Goal: Task Accomplishment & Management: Manage account settings

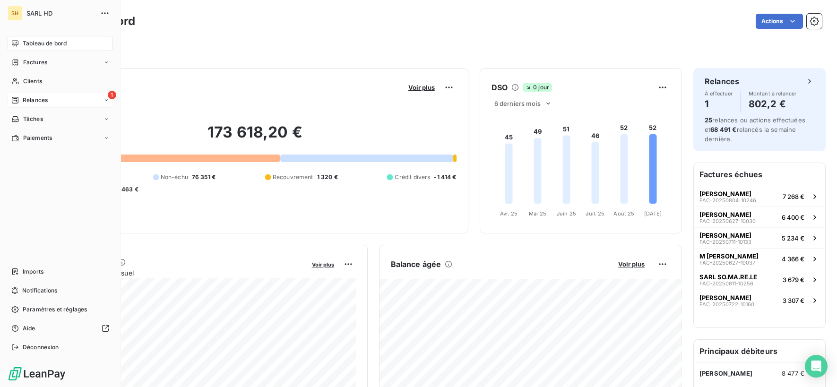
click at [13, 102] on icon at bounding box center [15, 100] width 8 height 8
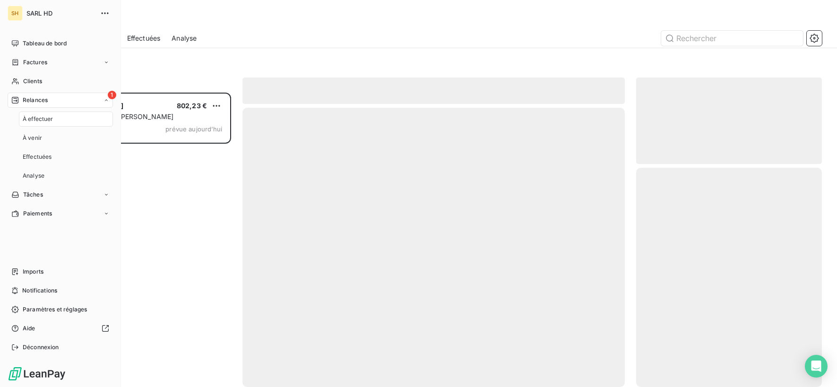
scroll to position [294, 186]
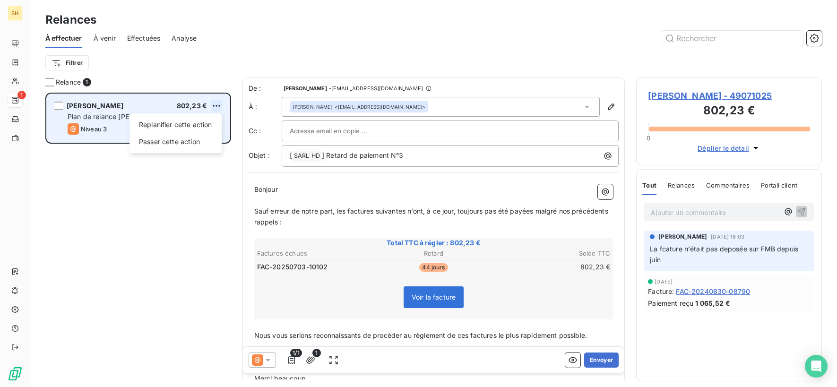
click at [218, 102] on html "SH 1 Relances À effectuer À venir Effectuées Analyse Filtrer Relance 1 [PERSON_…" at bounding box center [418, 193] width 837 height 387
drag, startPoint x: 193, startPoint y: 140, endPoint x: 229, endPoint y: 138, distance: 36.5
click at [194, 140] on div "Passer cette action" at bounding box center [175, 141] width 85 height 15
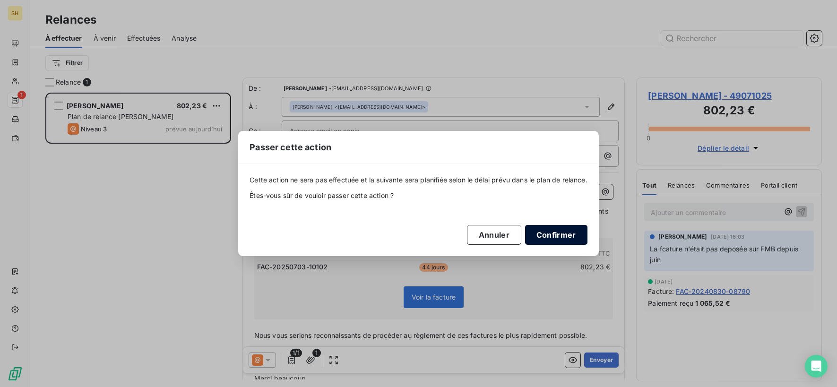
click at [544, 229] on button "Confirmer" at bounding box center [556, 235] width 62 height 20
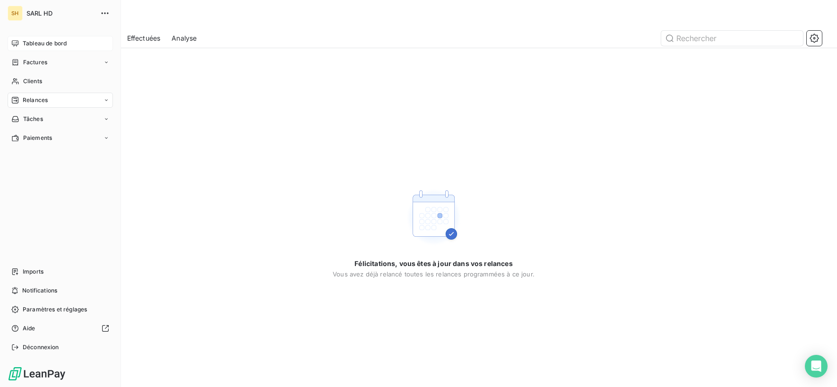
click at [30, 42] on span "Tableau de bord" at bounding box center [45, 43] width 44 height 9
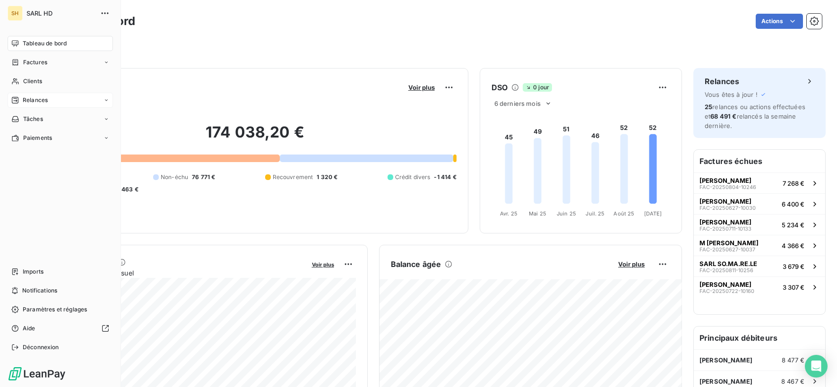
click at [38, 104] on span "Relances" at bounding box center [35, 100] width 25 height 9
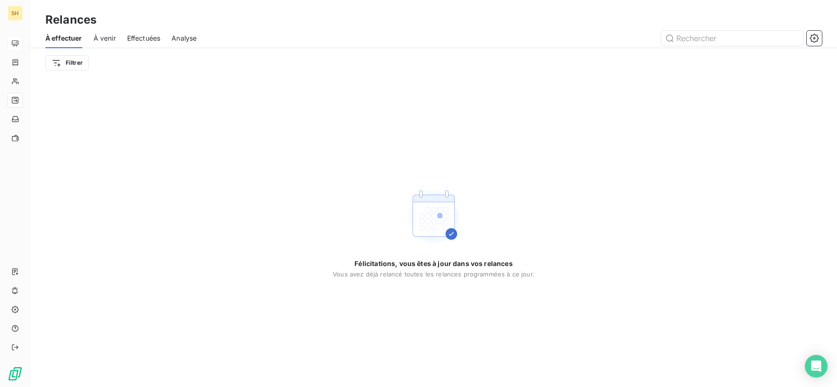
click at [104, 39] on span "À venir" at bounding box center [105, 38] width 22 height 9
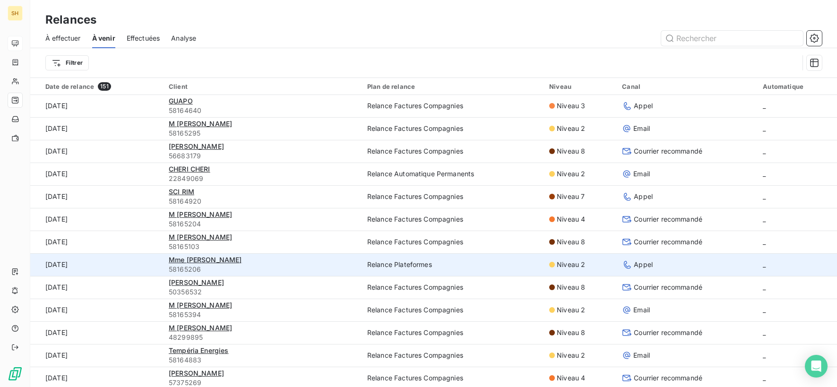
scroll to position [456, 0]
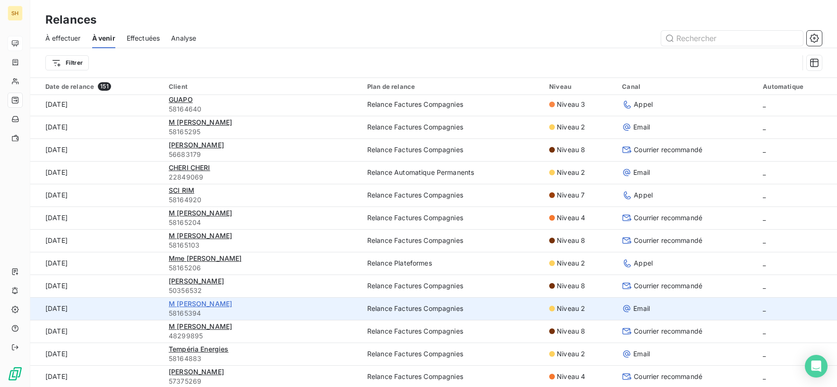
click at [201, 302] on span "M [PERSON_NAME]" at bounding box center [200, 304] width 63 height 8
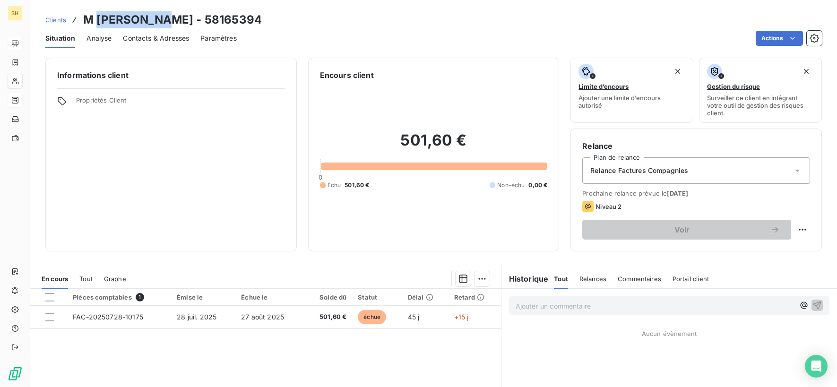
drag, startPoint x: 158, startPoint y: 15, endPoint x: 102, endPoint y: 16, distance: 56.2
click at [98, 15] on h3 "M [PERSON_NAME] - 58165394" at bounding box center [172, 19] width 179 height 17
copy h3 "[PERSON_NAME]"
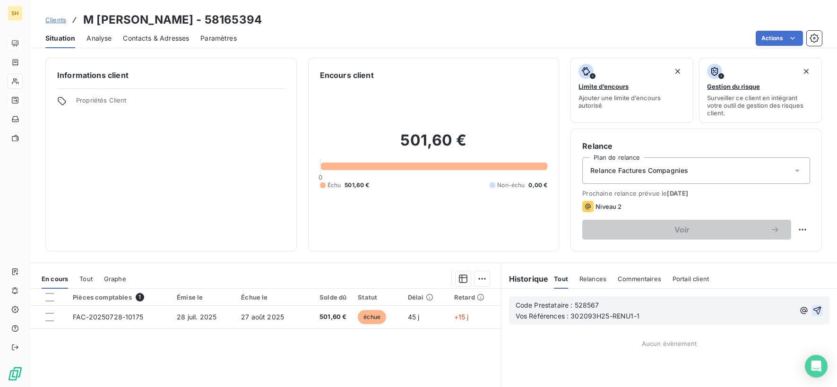
click at [820, 311] on icon "button" at bounding box center [817, 311] width 8 height 8
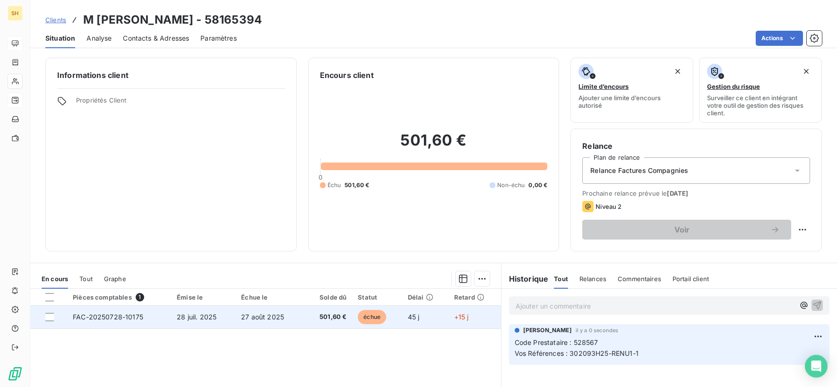
click at [148, 316] on td "FAC-20250728-10175" at bounding box center [119, 317] width 104 height 23
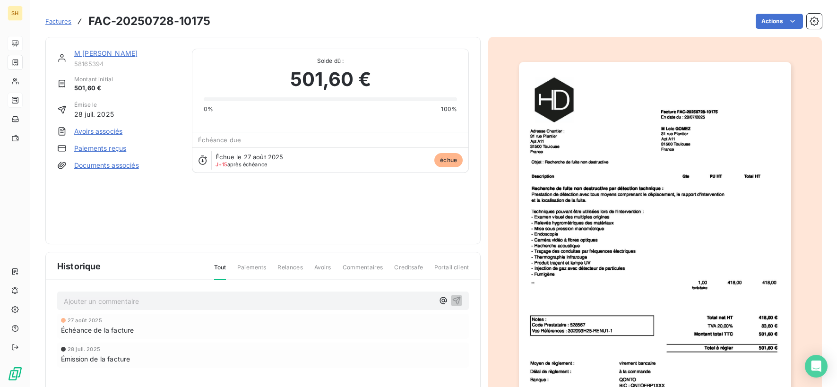
click at [98, 166] on link "Documents associés" at bounding box center [106, 165] width 65 height 9
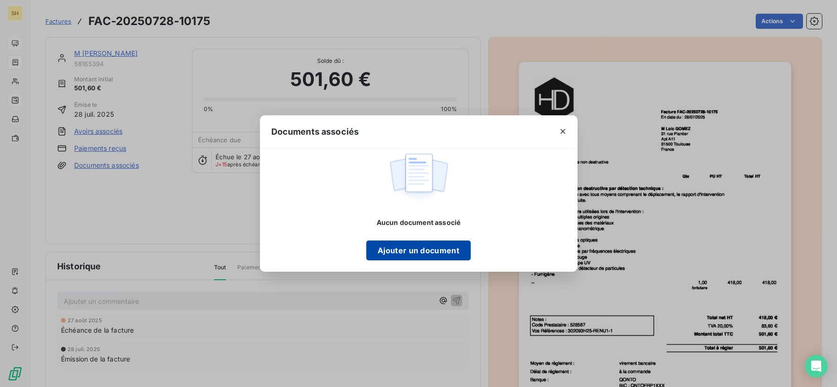
click at [426, 253] on button "Ajouter un document" at bounding box center [418, 251] width 104 height 20
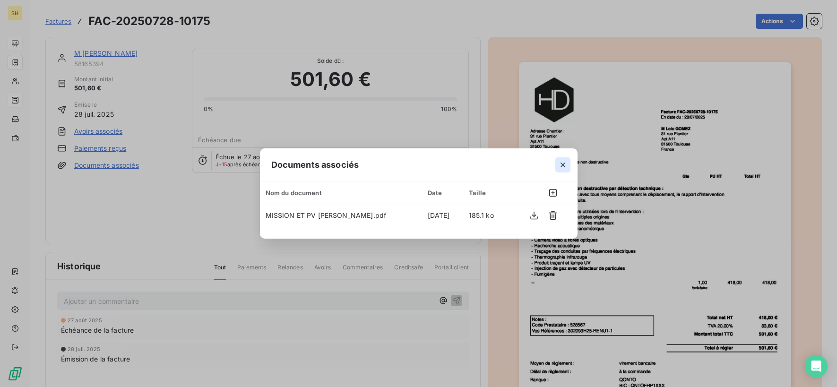
click at [562, 165] on icon "button" at bounding box center [563, 165] width 5 height 5
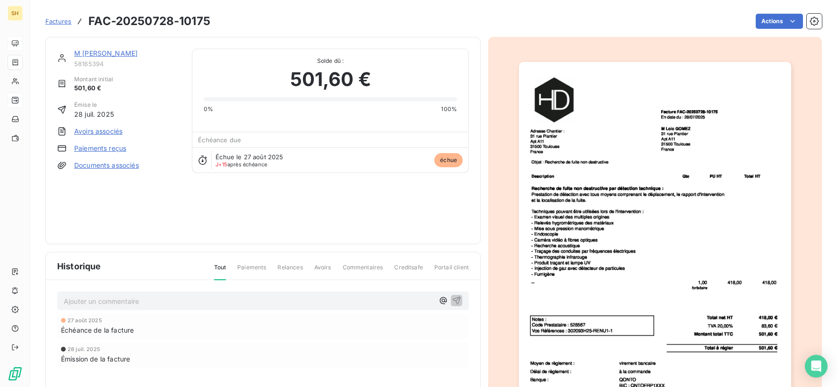
click at [97, 53] on link "M [PERSON_NAME]" at bounding box center [105, 53] width 63 height 8
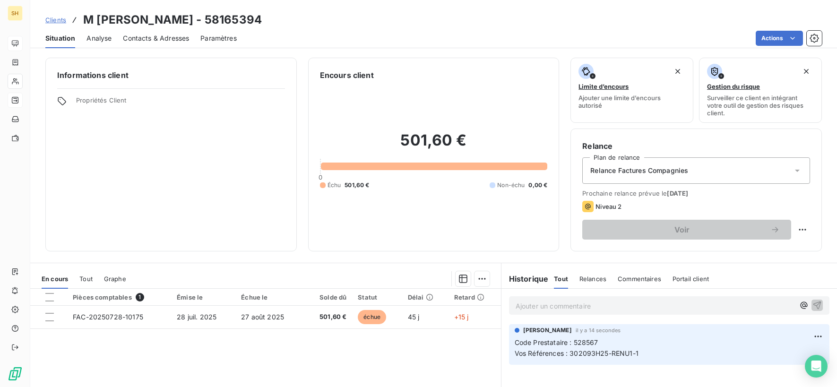
click at [670, 168] on span "Relance Factures Compagnies" at bounding box center [639, 170] width 98 height 9
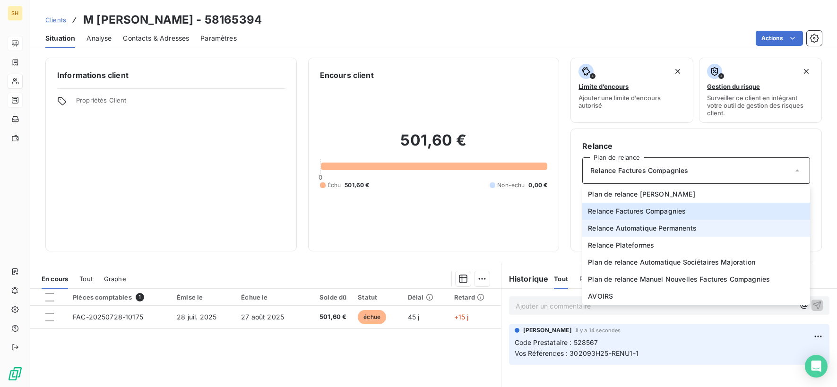
click at [688, 227] on span "Relance Automatique Permanents" at bounding box center [642, 228] width 109 height 9
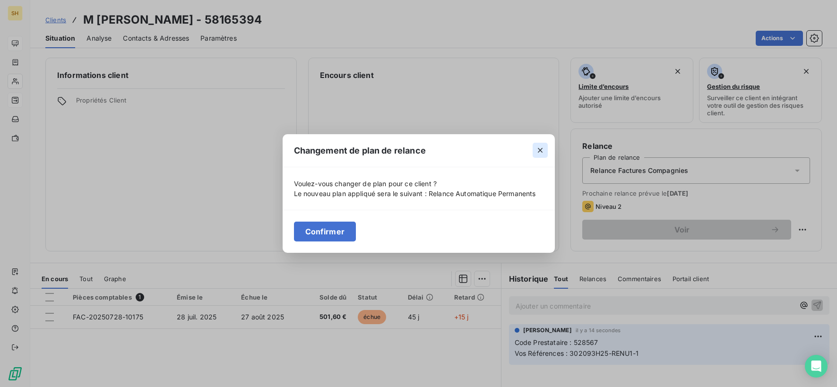
click at [537, 151] on icon "button" at bounding box center [540, 150] width 9 height 9
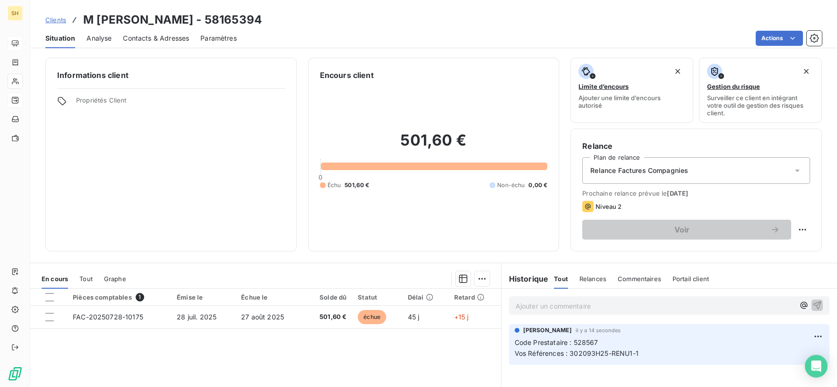
click at [611, 162] on div "Relance Factures Compagnies" at bounding box center [696, 170] width 228 height 26
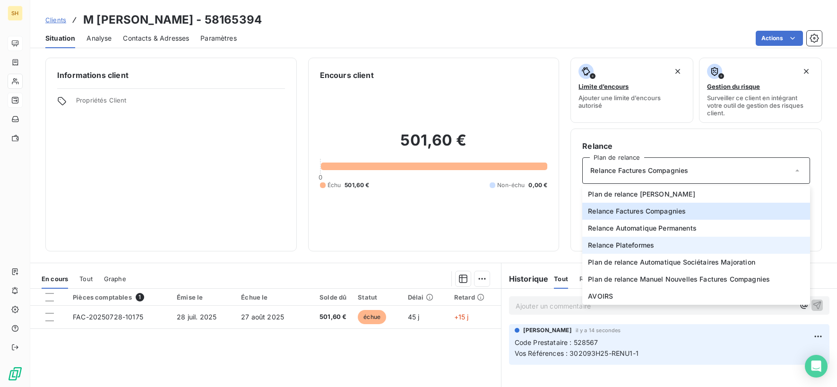
click at [637, 242] on span "Relance Plateformes" at bounding box center [621, 245] width 66 height 9
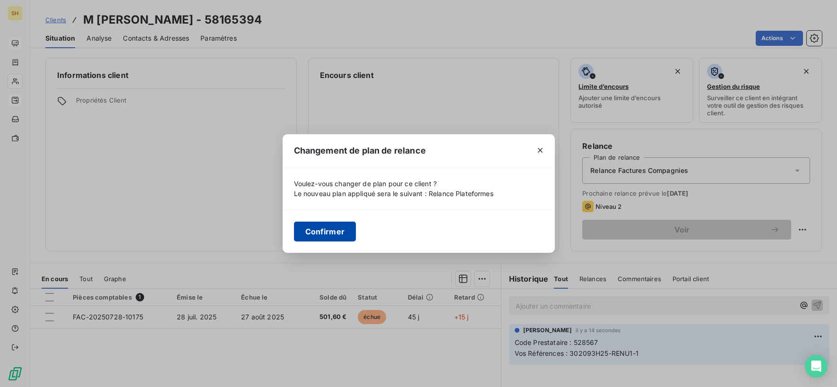
click at [313, 229] on button "Confirmer" at bounding box center [325, 232] width 62 height 20
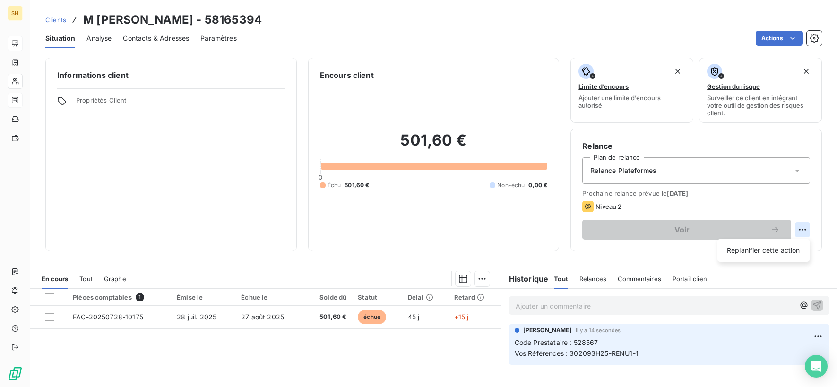
click at [801, 229] on html "SH Clients M [PERSON_NAME] - 58165394 Situation Analyse Contacts & Adresses Par…" at bounding box center [418, 193] width 837 height 387
click at [767, 250] on div "Replanifier cette action" at bounding box center [763, 250] width 85 height 15
select select "8"
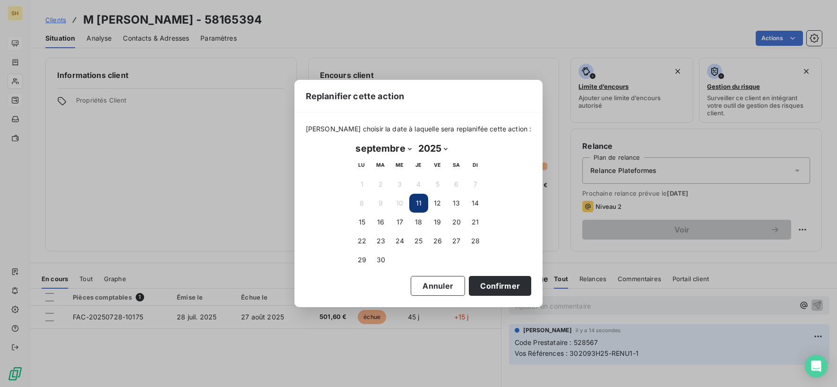
click at [421, 199] on button "11" at bounding box center [418, 203] width 19 height 19
drag, startPoint x: 421, startPoint y: 199, endPoint x: 456, endPoint y: 236, distance: 50.5
click at [421, 199] on button "11" at bounding box center [418, 203] width 19 height 19
click at [492, 287] on button "Confirmer" at bounding box center [500, 286] width 62 height 20
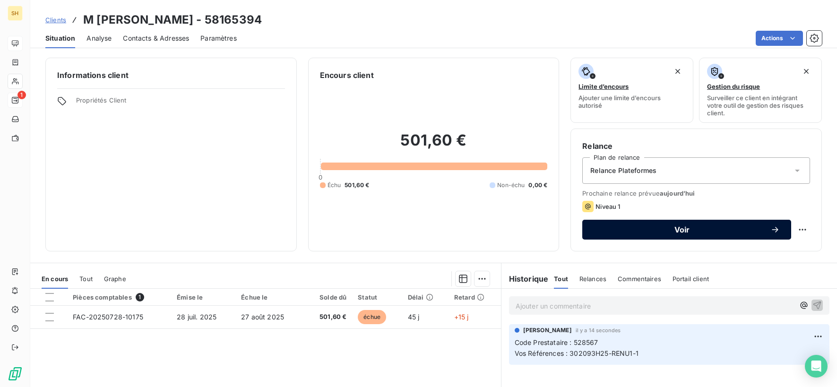
click at [685, 233] on span "Voir" at bounding box center [682, 230] width 177 height 8
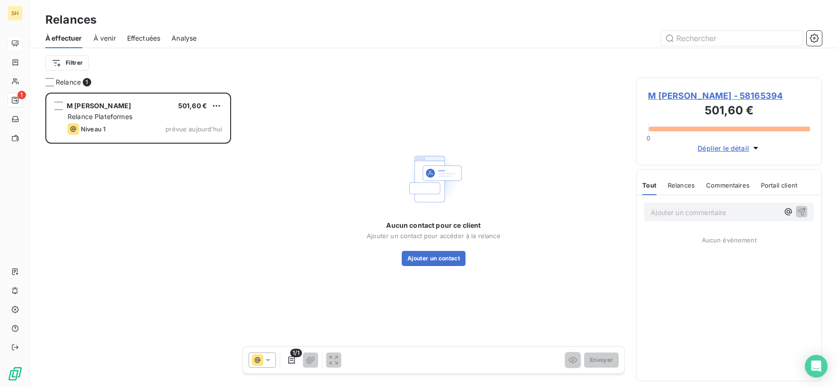
scroll to position [294, 186]
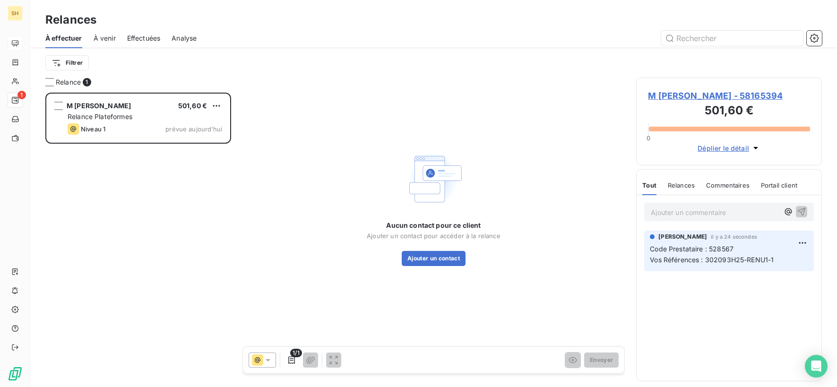
click at [676, 90] on span "M [PERSON_NAME] - 58165394" at bounding box center [729, 95] width 162 height 13
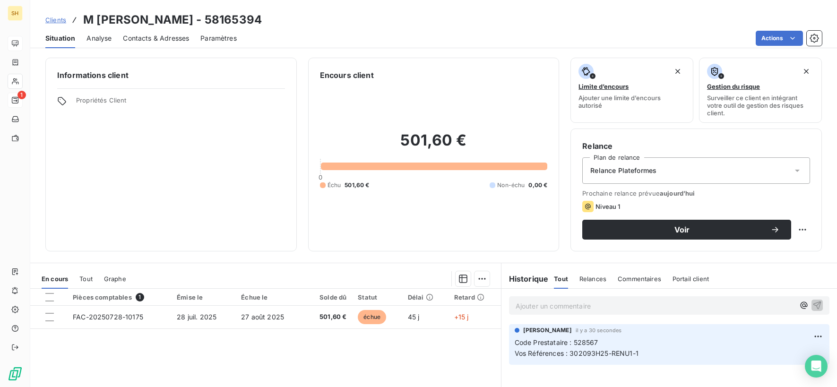
click at [147, 38] on span "Contacts & Adresses" at bounding box center [156, 38] width 66 height 9
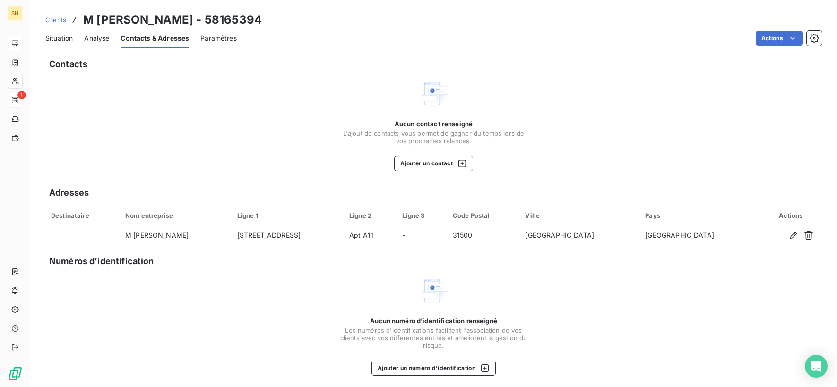
click at [431, 127] on span "Aucun contact renseigné" at bounding box center [434, 124] width 78 height 8
click at [442, 160] on button "Ajouter un contact" at bounding box center [433, 163] width 79 height 15
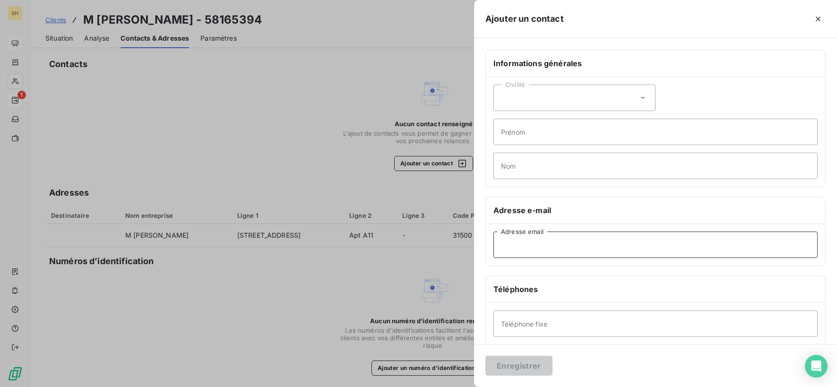
click at [564, 249] on input "Adresse email" at bounding box center [655, 245] width 324 height 26
type input "[EMAIL_ADDRESS][DOMAIN_NAME]"
click at [564, 155] on input "Nom" at bounding box center [655, 166] width 324 height 26
type input "IMH"
click at [537, 366] on button "Enregistrer" at bounding box center [518, 366] width 67 height 20
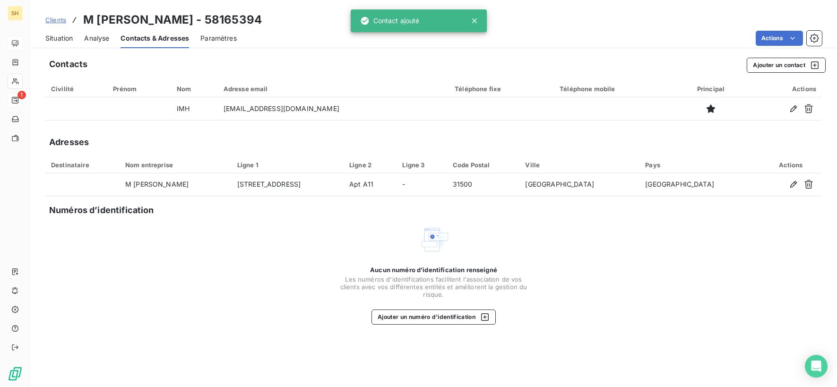
click at [59, 34] on span "Situation" at bounding box center [58, 38] width 27 height 9
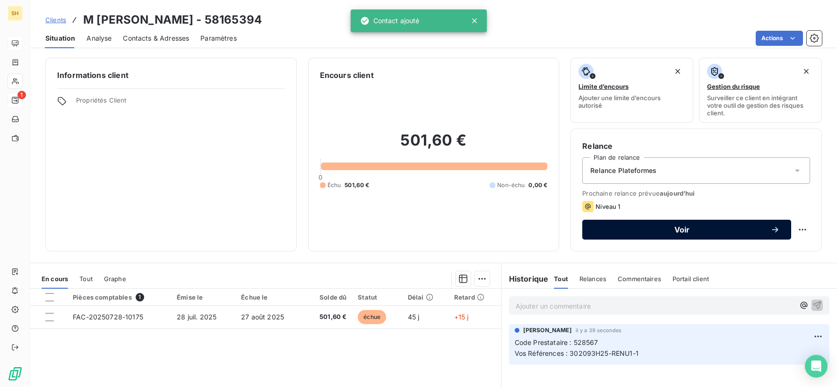
click at [714, 226] on span "Voir" at bounding box center [682, 230] width 177 height 8
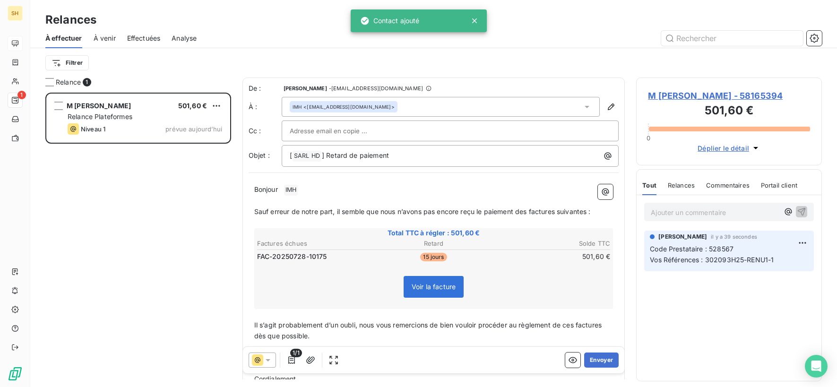
scroll to position [294, 186]
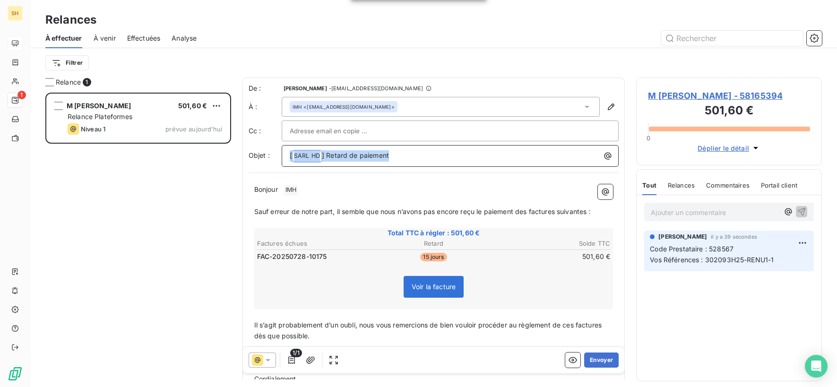
drag, startPoint x: 406, startPoint y: 157, endPoint x: 239, endPoint y: 147, distance: 168.1
click at [239, 147] on div "Relance 1 M [PERSON_NAME] 501,60 € Relance Plateformes Niveau 1 prévue [DATE] D…" at bounding box center [433, 233] width 807 height 310
click at [373, 152] on span "Code Prestataire : 528567Vos Références : 302093H25-RENU1-1" at bounding box center [393, 155] width 207 height 8
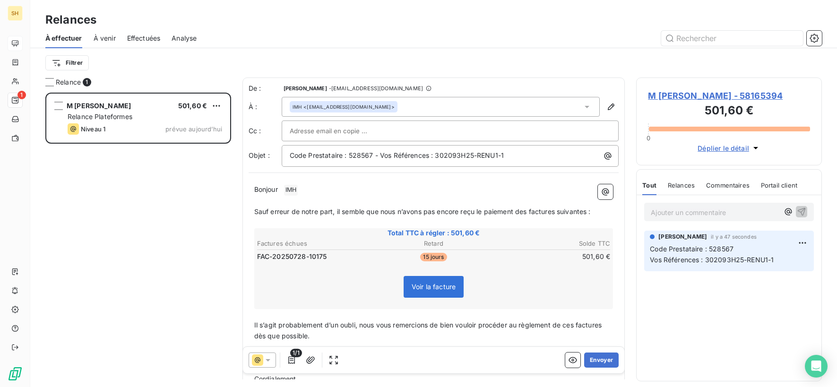
click at [312, 187] on p "Bonjour ﻿ IMH ﻿ ﻿" at bounding box center [433, 189] width 359 height 11
click at [529, 210] on span "Sauf erreur de notre part, il semble que nous n’avons pas encore reçu le paieme…" at bounding box center [422, 211] width 337 height 8
click at [560, 210] on span "Sauf erreur de notre part, il semble que nous n’avons pas encore reçu le paieme…" at bounding box center [424, 211] width 340 height 8
click at [590, 212] on span "Sauf erreur de notre part, il semble que nous n’avons pas encore reçu le paieme…" at bounding box center [422, 211] width 337 height 8
click at [576, 324] on span "Il s’agit probablement d’un oubli, nous vous remercions de bien vouloir procéde…" at bounding box center [429, 329] width 350 height 19
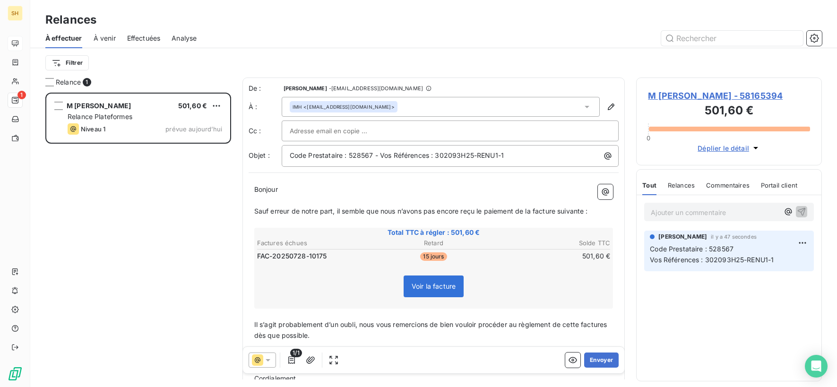
click at [609, 325] on span "Il s’agit probablement d’un oubli, nous vous remercions de bien vouloir procéde…" at bounding box center [431, 329] width 355 height 19
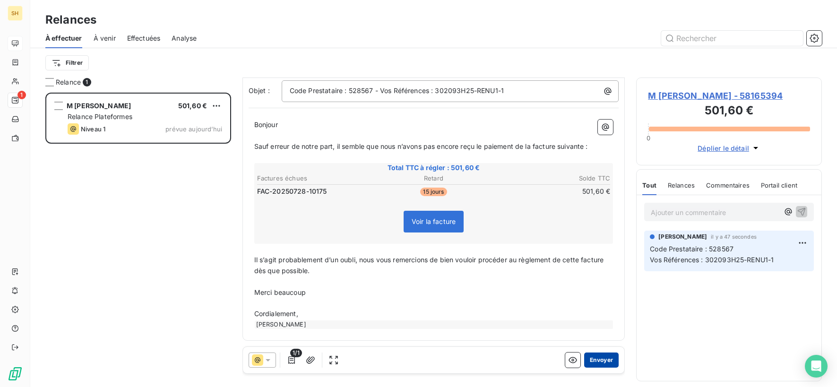
click at [596, 357] on button "Envoyer" at bounding box center [601, 360] width 35 height 15
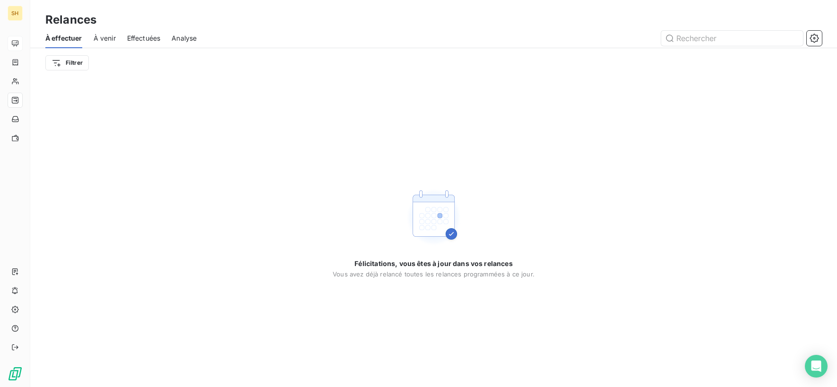
click at [106, 38] on span "À venir" at bounding box center [105, 38] width 22 height 9
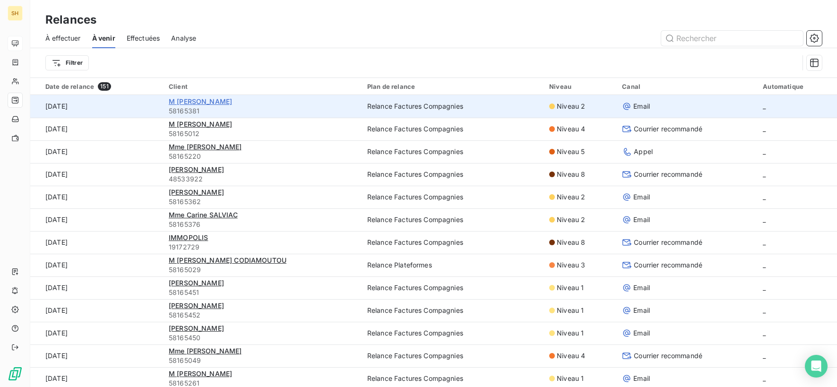
click at [193, 103] on span "M [PERSON_NAME]" at bounding box center [200, 101] width 63 height 8
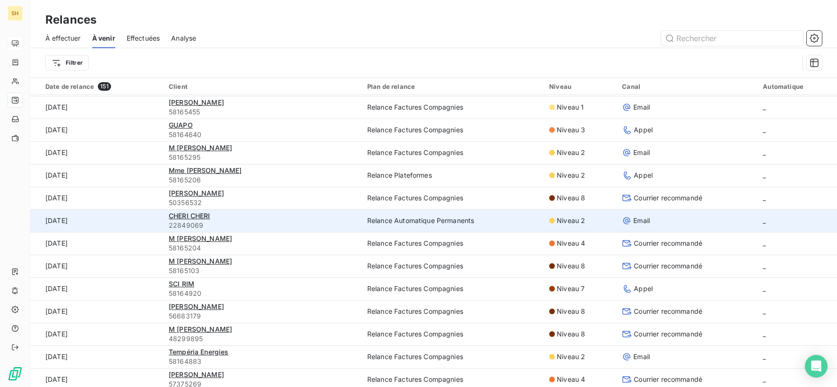
scroll to position [433, 0]
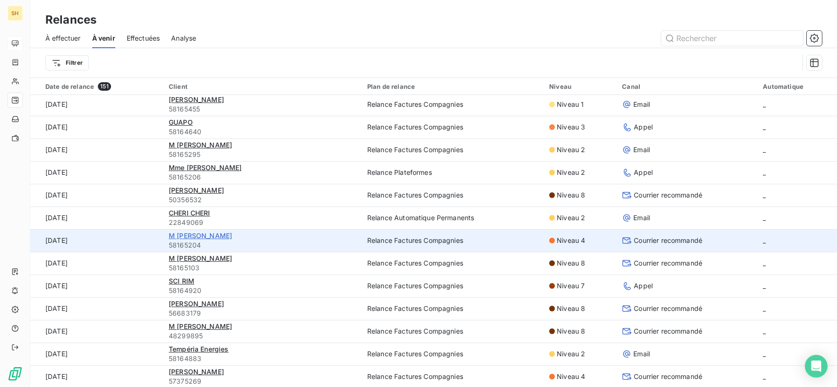
click at [201, 235] on span "M [PERSON_NAME]" at bounding box center [200, 236] width 63 height 8
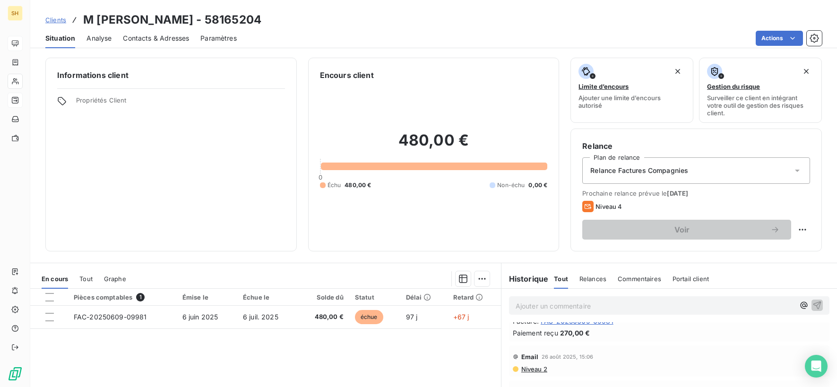
scroll to position [19, 0]
click at [537, 370] on span "Niveau 2" at bounding box center [533, 370] width 27 height 8
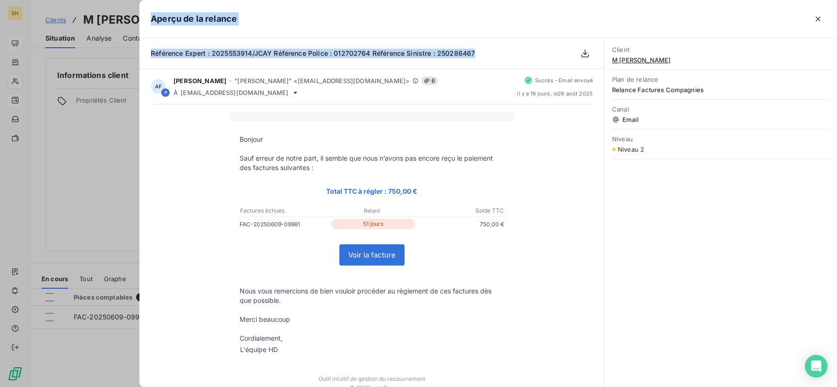
drag, startPoint x: 476, startPoint y: 52, endPoint x: 138, endPoint y: 54, distance: 338.0
click at [138, 387] on div "Aperçu de la relance Référence Expert : 2025553914/JCAY Référence Police : 0127…" at bounding box center [418, 387] width 837 height 0
click at [521, 58] on div "Référence Expert : 2025553914/JCAY Référence Police : 012702764 Référence Sinis…" at bounding box center [371, 53] width 465 height 31
drag, startPoint x: 499, startPoint y: 58, endPoint x: 149, endPoint y: 52, distance: 349.8
click at [148, 52] on div "Référence Expert : 2025553914/JCAY Référence Police : 012702764 Référence Sinis…" at bounding box center [371, 53] width 465 height 31
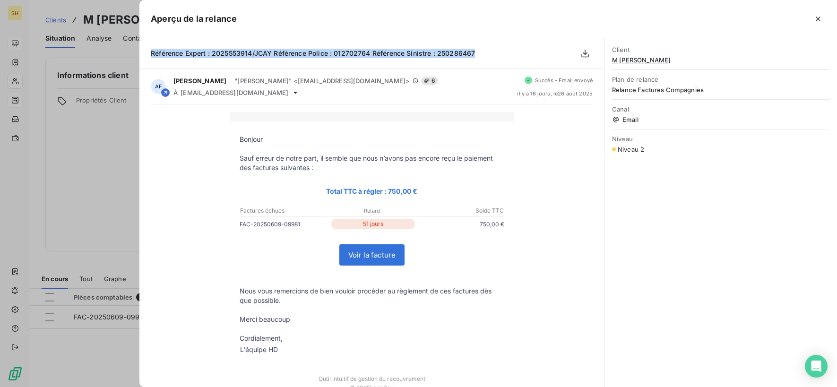
copy span "Référence Expert : 2025553914/JCAY Référence Police : 012702764 Référence Sinis…"
click at [817, 19] on icon "button" at bounding box center [818, 19] width 5 height 5
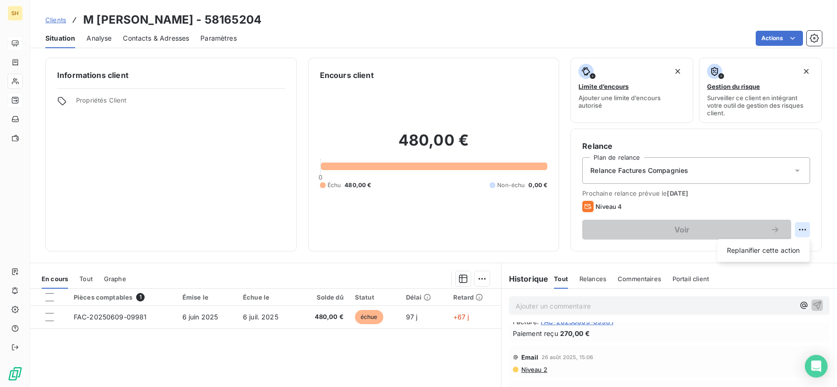
click at [800, 231] on html "SH Clients M [PERSON_NAME] - 58165204 Situation Analyse Contacts & Adresses Par…" at bounding box center [418, 193] width 837 height 387
click at [758, 249] on div "Replanifier cette action" at bounding box center [763, 250] width 85 height 15
select select "8"
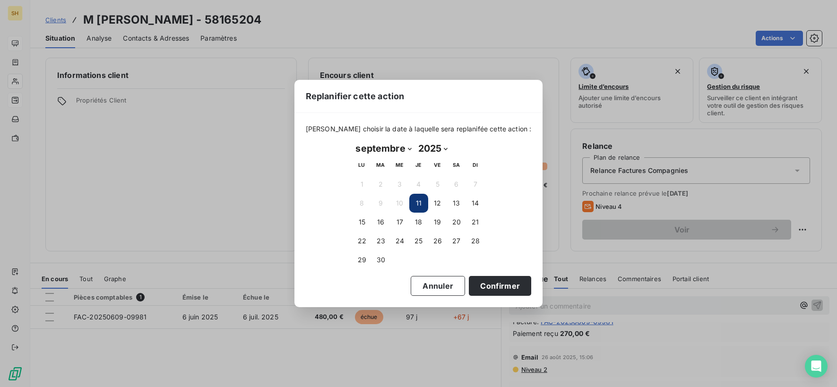
click at [425, 203] on button "11" at bounding box center [418, 203] width 19 height 19
click at [423, 203] on button "11" at bounding box center [418, 203] width 19 height 19
click at [494, 283] on button "Confirmer" at bounding box center [500, 286] width 62 height 20
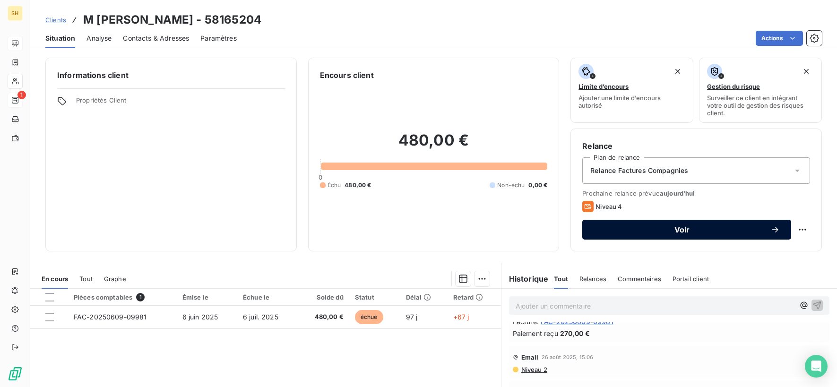
click at [691, 234] on div "Voir" at bounding box center [687, 229] width 186 height 9
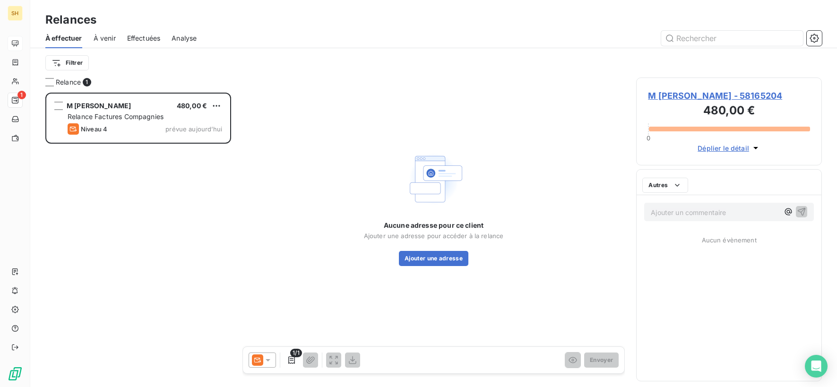
scroll to position [294, 186]
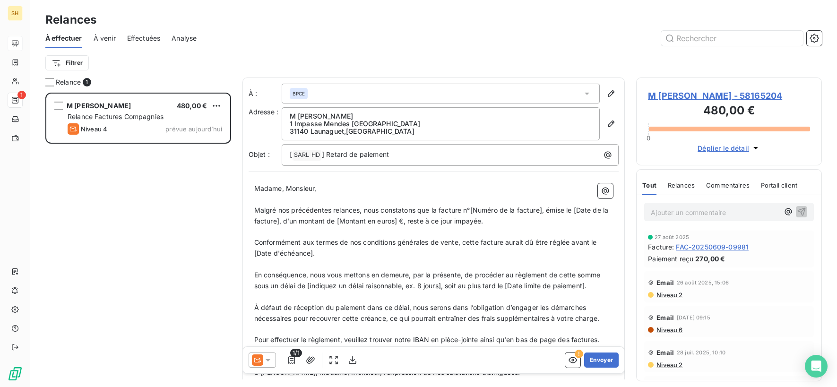
click at [272, 357] on icon at bounding box center [267, 359] width 9 height 9
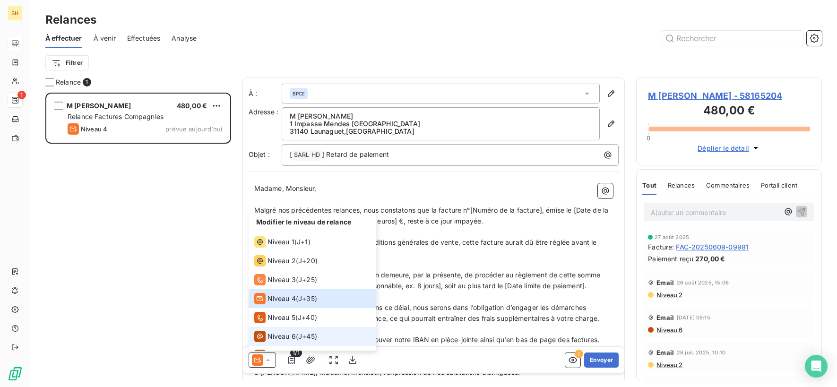
click at [282, 331] on div "Niveau 6" at bounding box center [275, 336] width 42 height 11
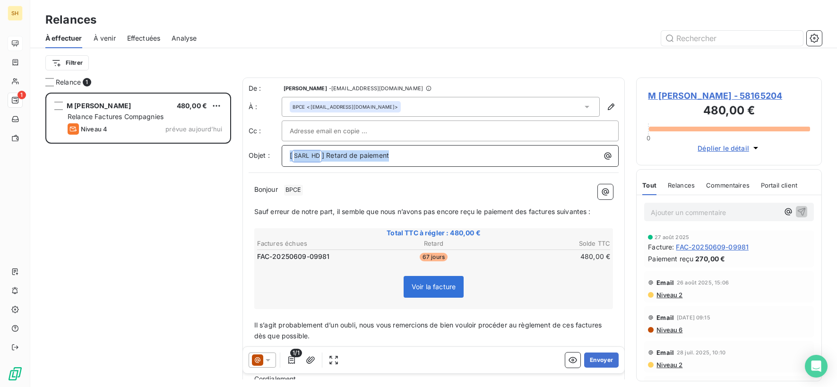
drag, startPoint x: 413, startPoint y: 153, endPoint x: 213, endPoint y: 151, distance: 199.9
click at [213, 151] on div "Relance 1 M [PERSON_NAME] 480,00 € Relance Factures Compagnies Niveau 4 prévue …" at bounding box center [433, 233] width 807 height 310
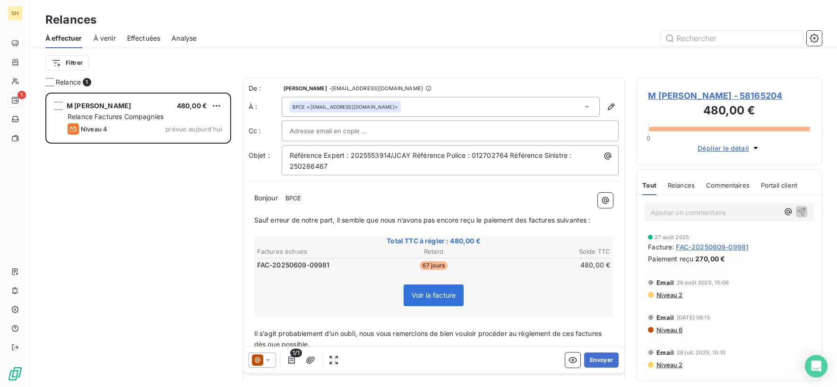
click at [319, 201] on p "Bonjour ﻿ BPCE ﻿ ﻿" at bounding box center [433, 198] width 359 height 11
drag, startPoint x: 529, startPoint y: 221, endPoint x: 547, endPoint y: 243, distance: 28.9
click at [529, 221] on span "Sauf erreur de notre part, il semble que nous n’avons pas encore reçu le paieme…" at bounding box center [422, 220] width 337 height 8
click at [562, 218] on span "Sauf erreur de notre part, il semble que nous n’avons pas encore reçu le paieme…" at bounding box center [424, 220] width 340 height 8
click at [590, 219] on span "Sauf erreur de notre part, il semble que nous n’avons pas encore reçu le paieme…" at bounding box center [422, 220] width 337 height 8
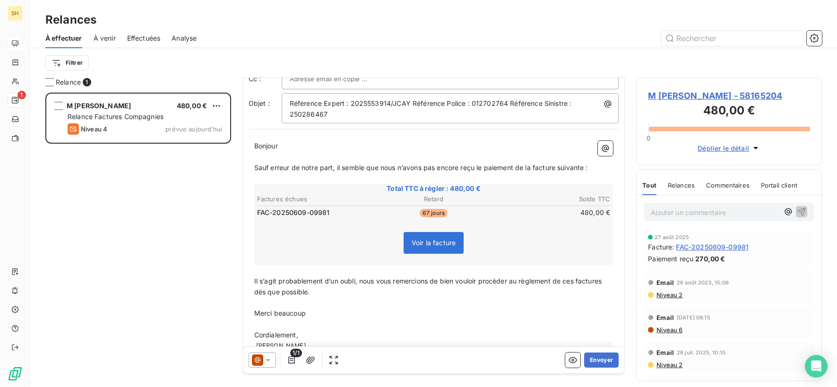
scroll to position [74, 0]
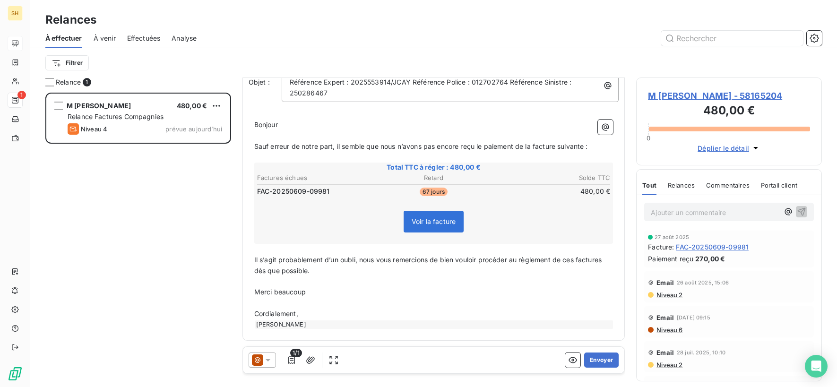
click at [576, 261] on span "Il s’agit probablement d’un oubli, nous vous remercions de bien vouloir procéde…" at bounding box center [429, 265] width 350 height 19
click at [609, 259] on span "Il s’agit probablement d’un oubli, nous vous remercions de bien vouloir procéde…" at bounding box center [431, 265] width 355 height 19
click at [602, 359] on button "Envoyer" at bounding box center [601, 360] width 35 height 15
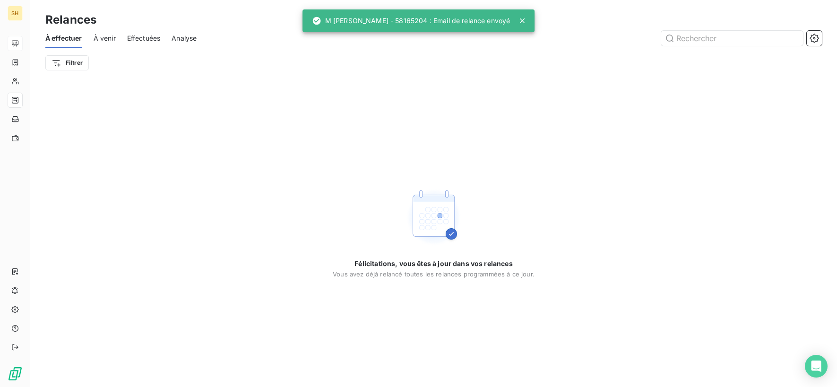
click at [113, 40] on span "À venir" at bounding box center [105, 38] width 22 height 9
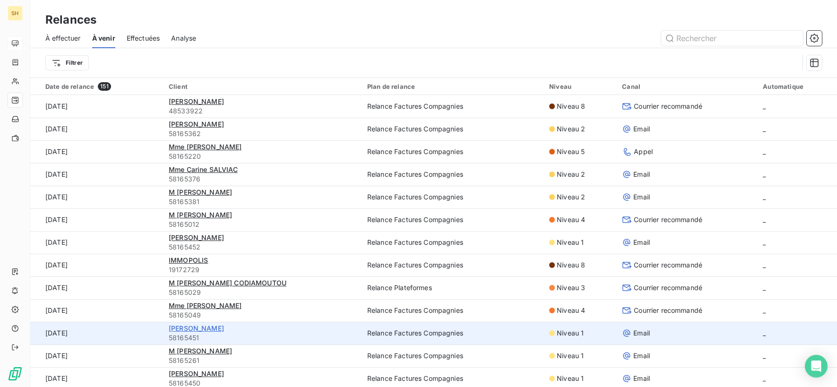
click at [198, 325] on span "[PERSON_NAME]" at bounding box center [196, 328] width 55 height 8
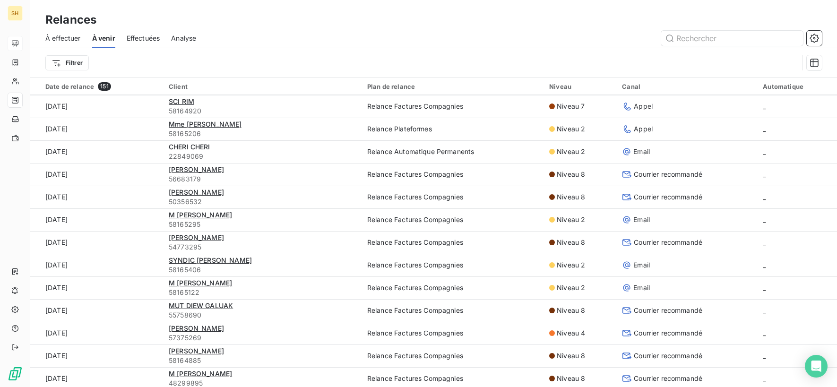
scroll to position [500, 0]
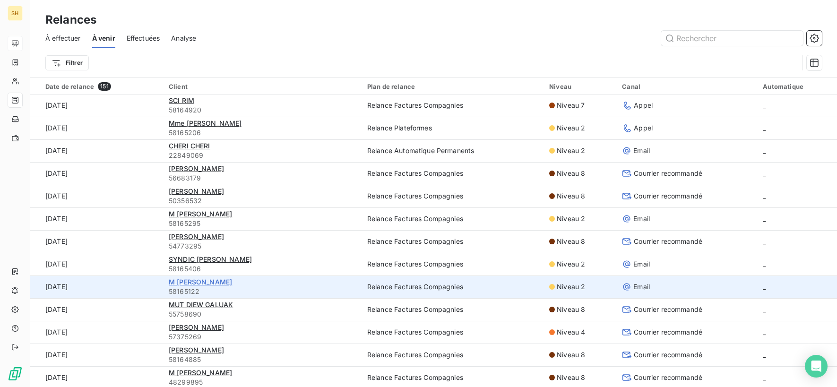
click at [220, 280] on span "M [PERSON_NAME]" at bounding box center [200, 282] width 63 height 8
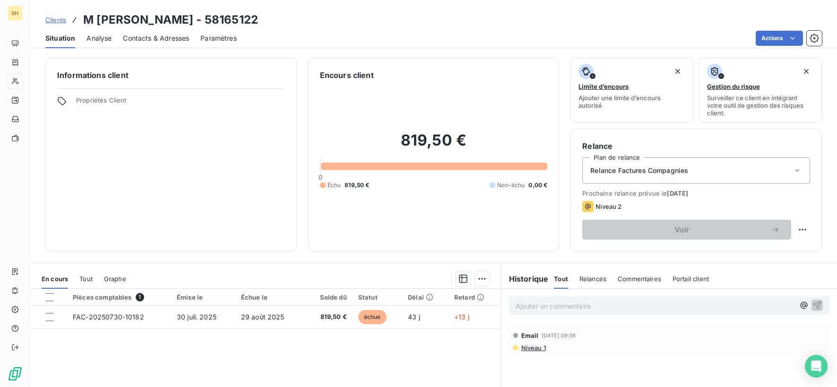
click at [529, 350] on span "Niveau 1" at bounding box center [533, 348] width 26 height 8
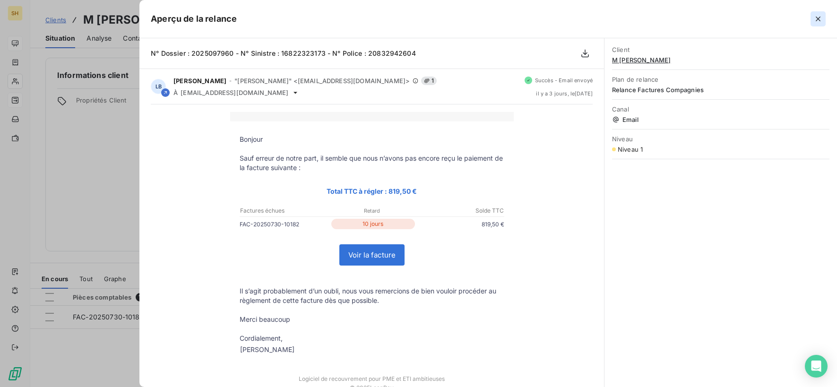
click at [812, 14] on button "button" at bounding box center [818, 18] width 15 height 15
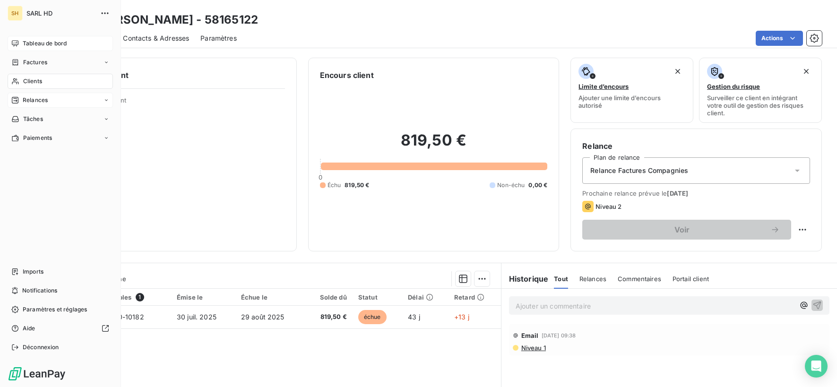
click at [9, 43] on div "Tableau de bord" at bounding box center [60, 43] width 105 height 15
